Goal: Find specific page/section: Find specific page/section

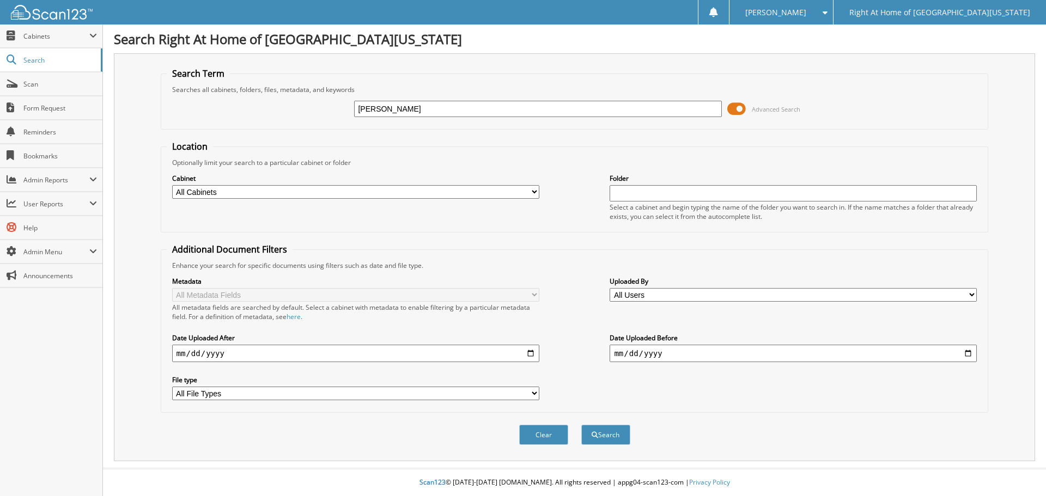
type input "[PERSON_NAME]"
click at [615, 436] on button "Search" at bounding box center [605, 435] width 49 height 20
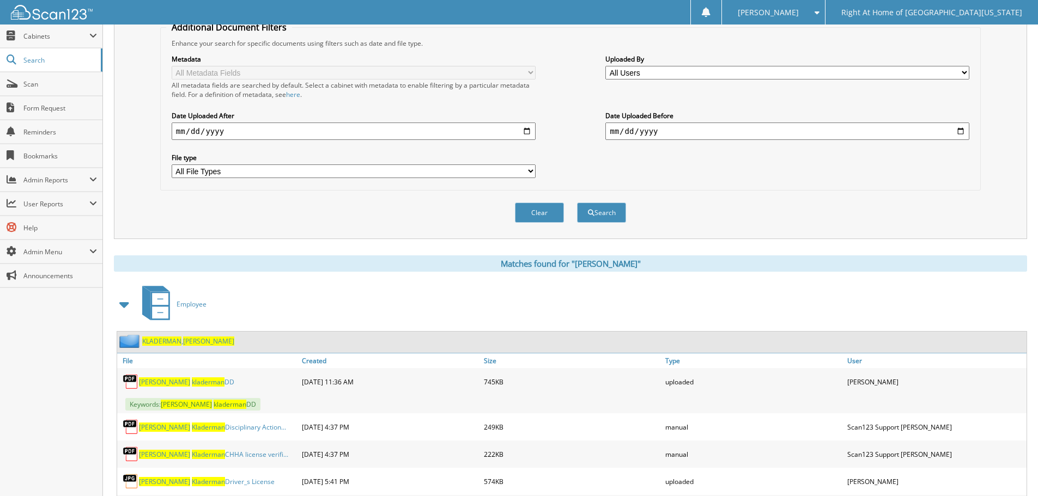
scroll to position [272, 0]
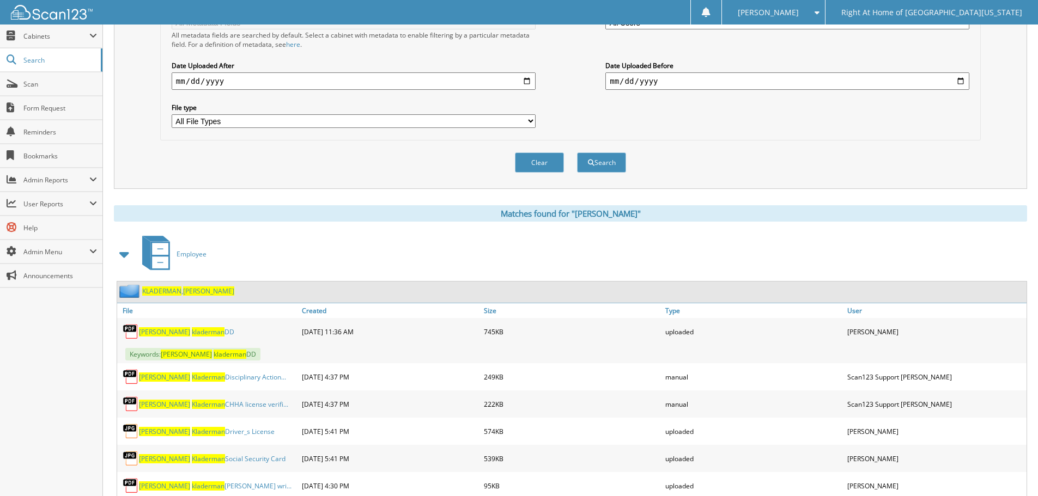
click at [167, 292] on span "KLADERMAN" at bounding box center [161, 291] width 39 height 9
